Goal: Transaction & Acquisition: Obtain resource

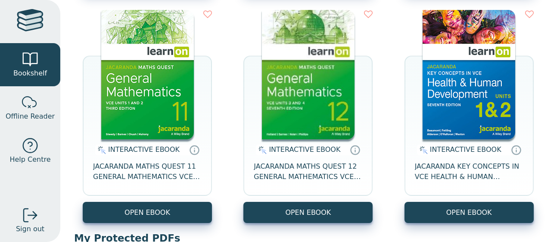
scroll to position [339, 0]
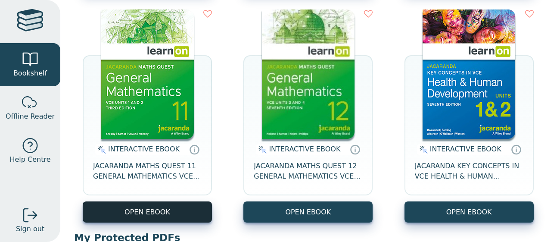
click at [171, 215] on button "OPEN EBOOK" at bounding box center [147, 211] width 129 height 21
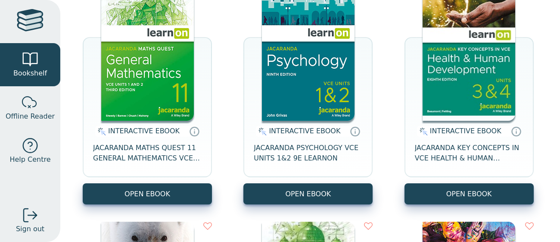
scroll to position [126, 0]
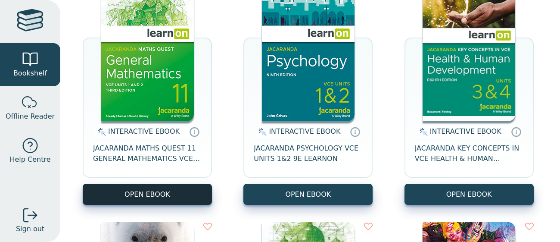
click at [153, 191] on button "OPEN EBOOK" at bounding box center [147, 194] width 129 height 21
